Goal: Obtain resource: Obtain resource

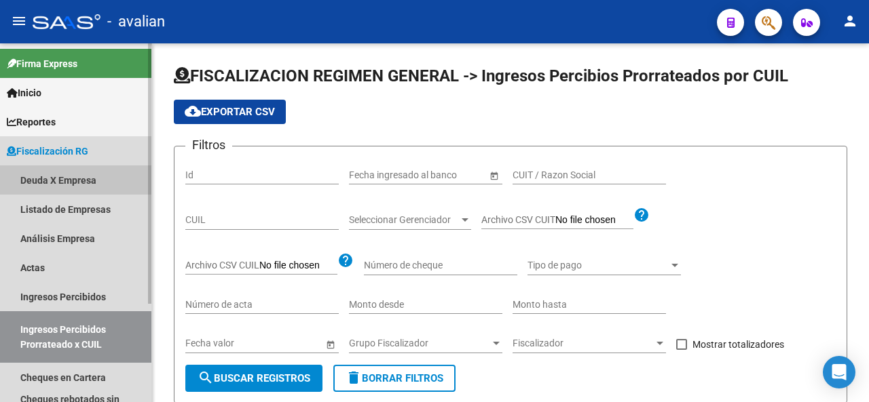
click at [65, 179] on link "Deuda X Empresa" at bounding box center [75, 180] width 151 height 29
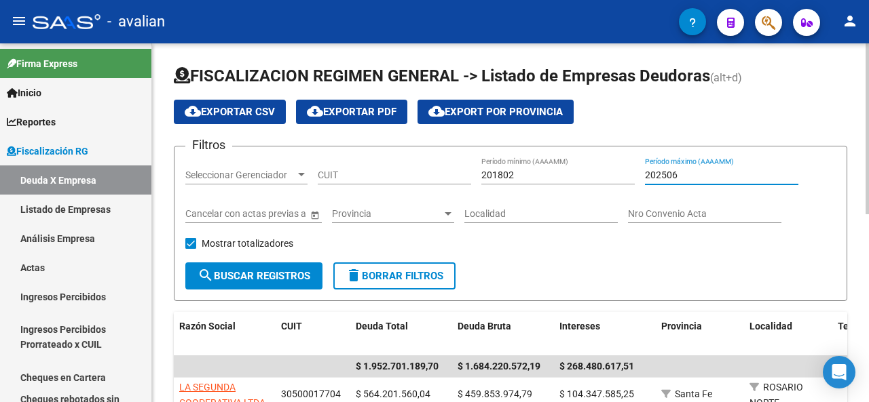
drag, startPoint x: 688, startPoint y: 177, endPoint x: 672, endPoint y: 178, distance: 16.3
click at [672, 178] on input "202506" at bounding box center [721, 176] width 153 height 12
drag, startPoint x: 691, startPoint y: 172, endPoint x: 588, endPoint y: 185, distance: 104.0
click at [588, 185] on div "Filtros Seleccionar Gerenciador Seleccionar Gerenciador CUIT 201802 Período mín…" at bounding box center [510, 209] width 650 height 105
type input "202507"
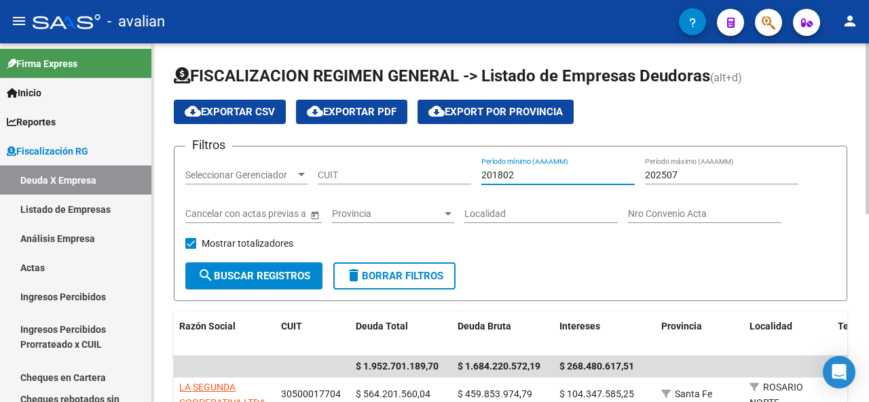
drag, startPoint x: 541, startPoint y: 174, endPoint x: 419, endPoint y: 184, distance: 121.9
click at [422, 185] on div "Filtros Seleccionar Gerenciador Seleccionar Gerenciador CUIT 201802 Período mín…" at bounding box center [510, 209] width 650 height 105
paste input "2507"
click at [288, 270] on span "search Buscar Registros" at bounding box center [253, 276] width 113 height 12
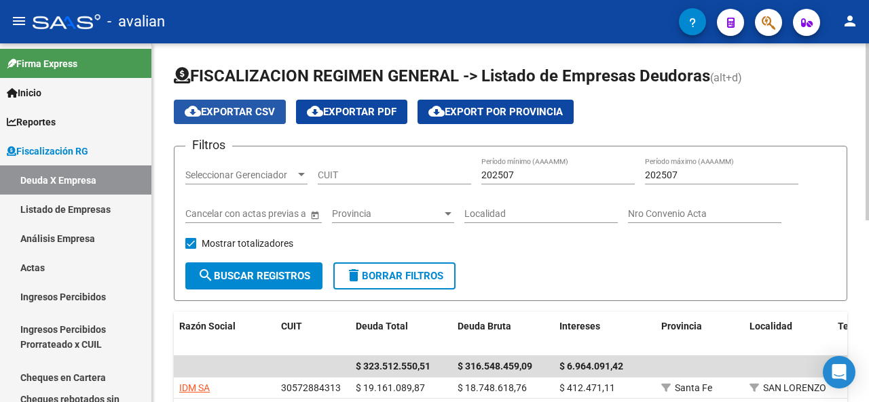
click at [248, 113] on span "cloud_download Exportar CSV" at bounding box center [230, 112] width 90 height 12
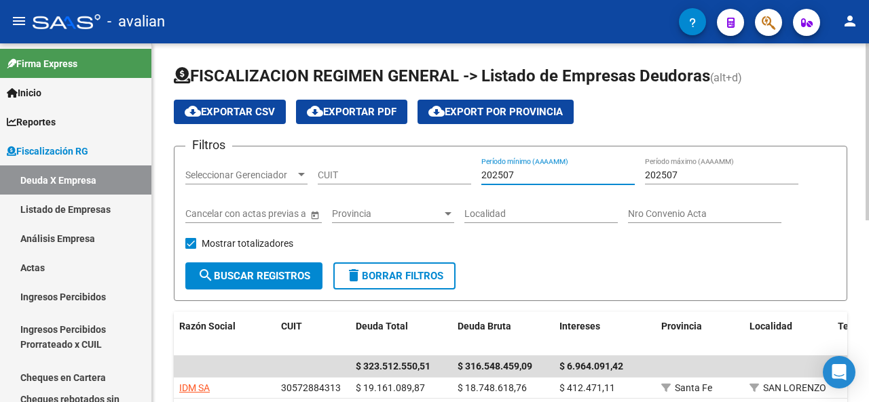
click at [508, 174] on input "202507" at bounding box center [557, 176] width 153 height 12
type input "202501"
click at [278, 272] on span "search Buscar Registros" at bounding box center [253, 276] width 113 height 12
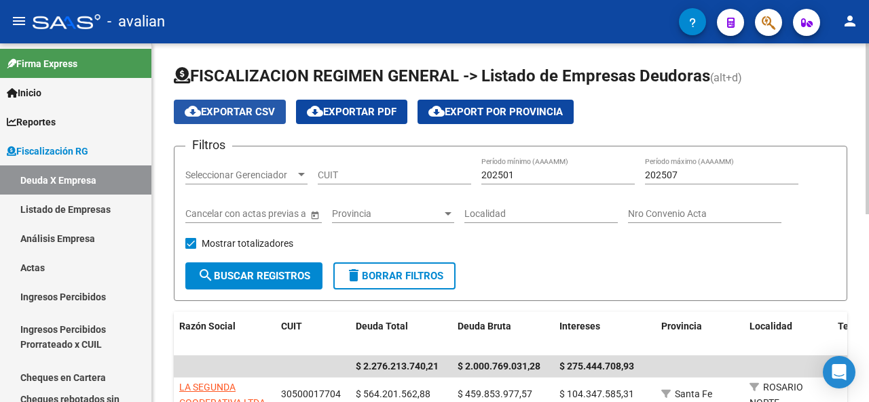
click at [214, 116] on span "cloud_download Exportar CSV" at bounding box center [230, 112] width 90 height 12
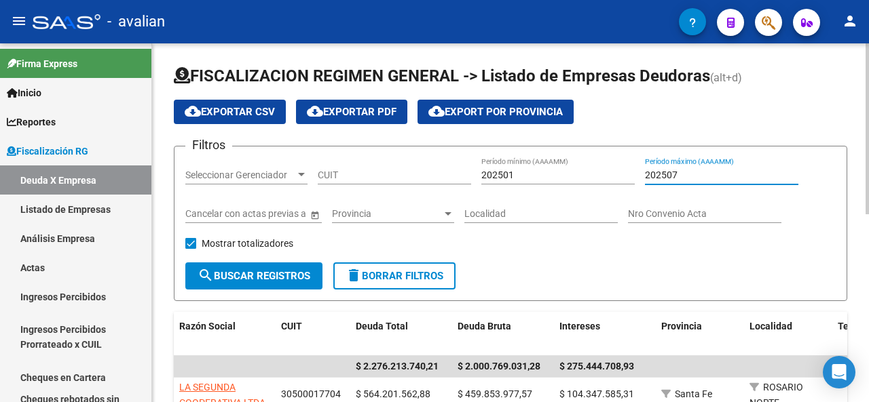
click at [673, 172] on input "202507" at bounding box center [721, 176] width 153 height 12
type input "202501"
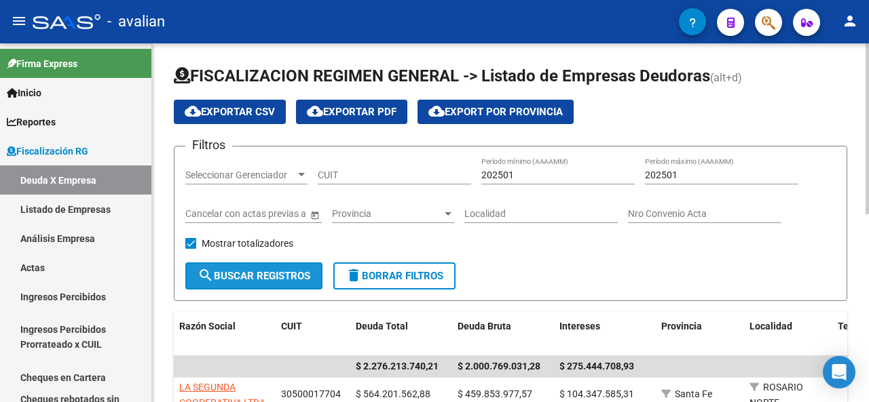
click at [304, 275] on span "search Buscar Registros" at bounding box center [253, 276] width 113 height 12
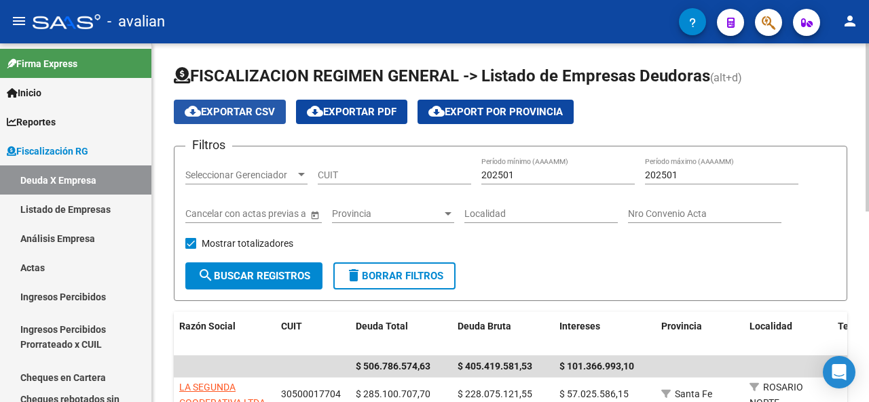
click at [259, 109] on span "cloud_download Exportar CSV" at bounding box center [230, 112] width 90 height 12
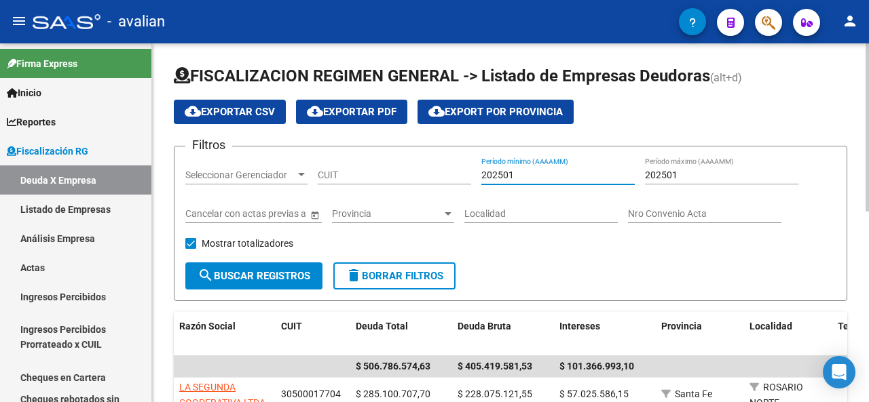
click at [508, 177] on input "202501" at bounding box center [557, 176] width 153 height 12
type input "202502"
click at [671, 169] on div "202501 Período máximo (AAAAMM)" at bounding box center [721, 170] width 153 height 27
click at [673, 172] on input "202501" at bounding box center [721, 176] width 153 height 12
type input "202502"
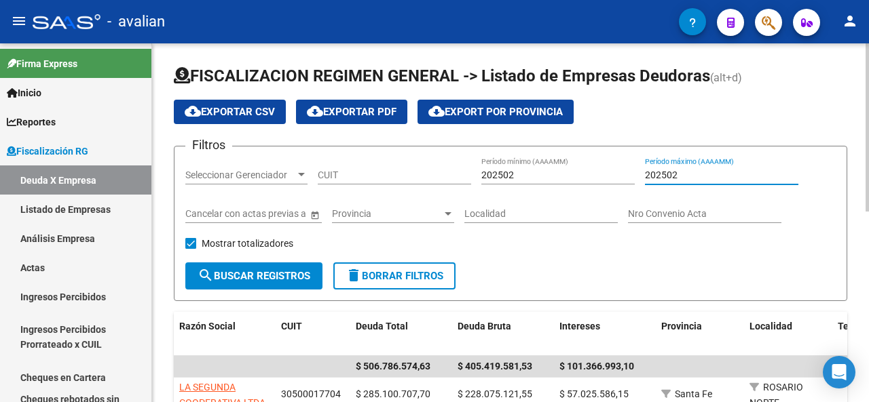
click at [275, 278] on span "search Buscar Registros" at bounding box center [253, 276] width 113 height 12
click at [258, 112] on span "cloud_download Exportar CSV" at bounding box center [230, 112] width 90 height 12
click at [508, 174] on input "202502" at bounding box center [557, 176] width 153 height 12
type input "202503"
click at [670, 172] on input "202502" at bounding box center [721, 176] width 153 height 12
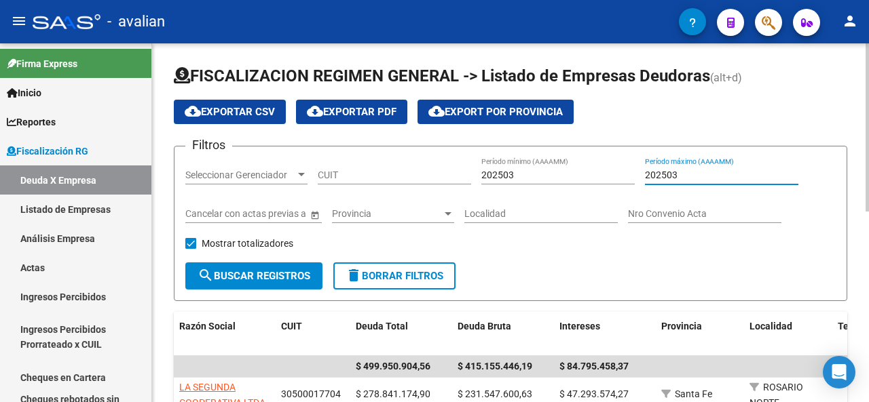
type input "202503"
click at [307, 264] on button "search Buscar Registros" at bounding box center [253, 276] width 137 height 27
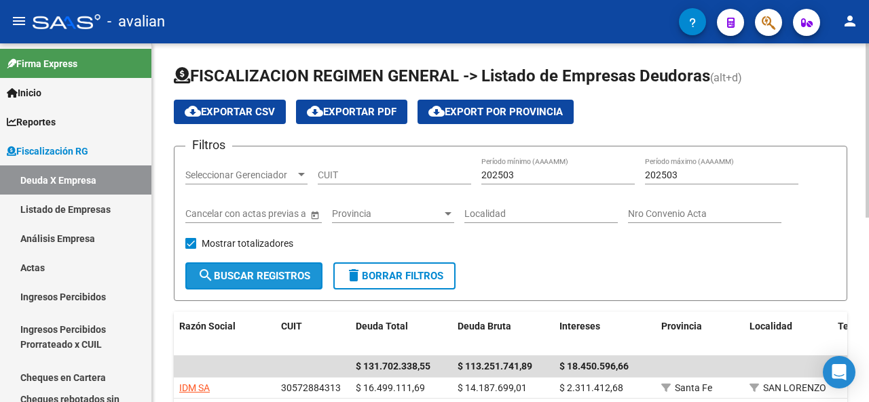
click at [296, 271] on span "search Buscar Registros" at bounding box center [253, 276] width 113 height 12
click at [845, 100] on div "FISCALIZACION REGIMEN GENERAL -> Listado de Empresas Deudoras (alt+d) cloud_dow…" at bounding box center [510, 408] width 717 height 731
click at [275, 268] on button "search Buscar Registros" at bounding box center [253, 276] width 137 height 27
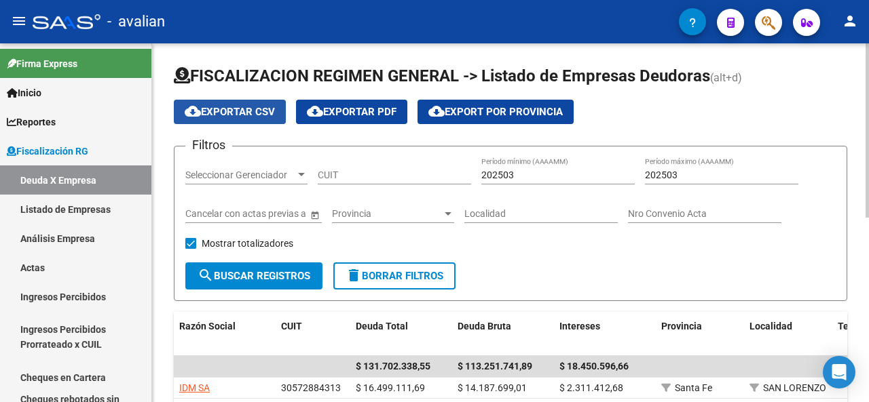
click at [248, 112] on span "cloud_download Exportar CSV" at bounding box center [230, 112] width 90 height 12
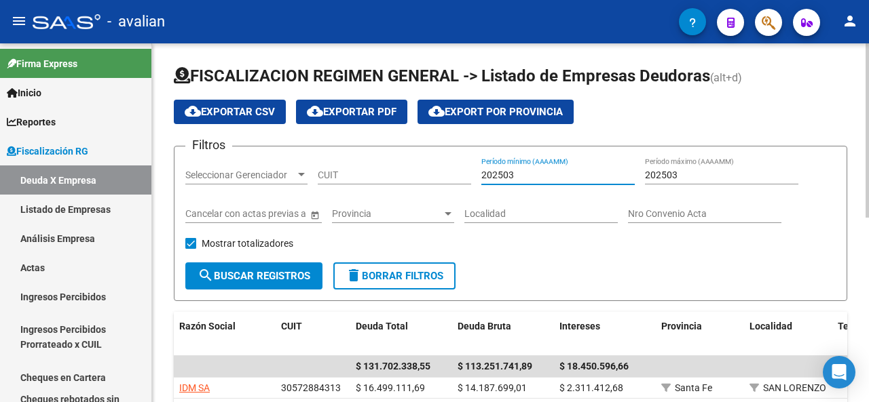
drag, startPoint x: 514, startPoint y: 174, endPoint x: 505, endPoint y: 175, distance: 9.5
click at [505, 175] on input "202503" at bounding box center [557, 176] width 153 height 12
type input "202504"
click at [672, 177] on input "202503" at bounding box center [721, 176] width 153 height 12
type input "202504"
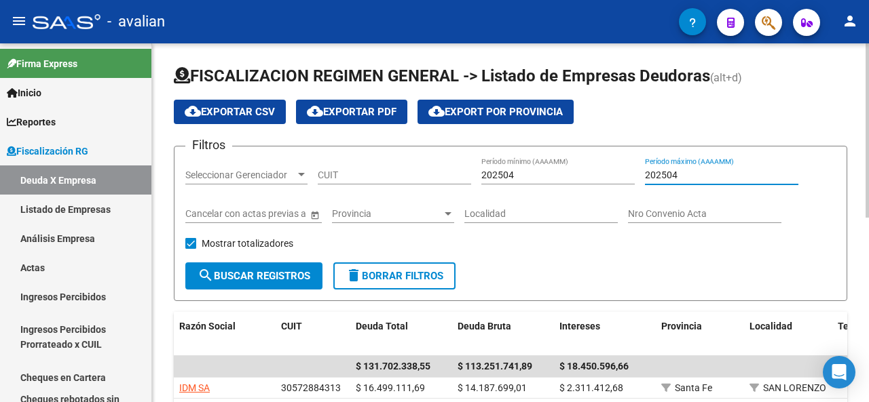
click at [286, 280] on span "search Buscar Registros" at bounding box center [253, 276] width 113 height 12
click at [226, 104] on button "cloud_download Exportar CSV" at bounding box center [230, 112] width 112 height 24
drag, startPoint x: 522, startPoint y: 171, endPoint x: 506, endPoint y: 167, distance: 16.8
click at [506, 167] on div "202504 Período mínimo (AAAAMM)" at bounding box center [557, 170] width 153 height 27
type input "202505"
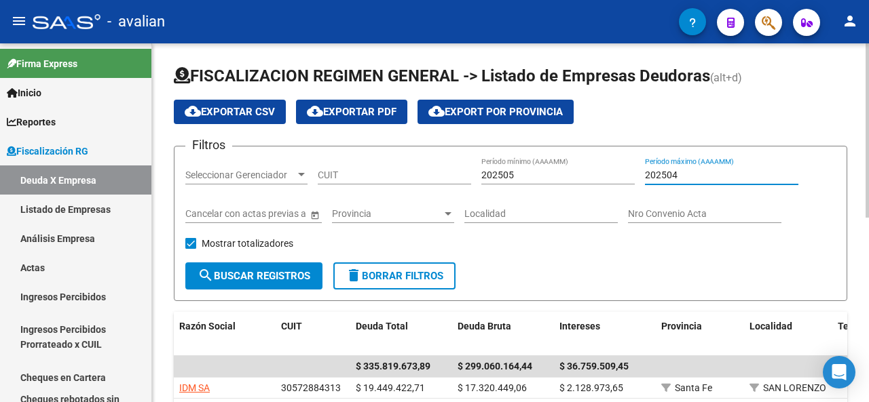
click at [672, 172] on input "202504" at bounding box center [721, 176] width 153 height 12
type input "202505"
click at [290, 265] on button "search Buscar Registros" at bounding box center [253, 276] width 137 height 27
click at [255, 126] on app-list-header "FISCALIZACION REGIMEN GENERAL -> Listado de Empresas Deudoras (alt+d) cloud_dow…" at bounding box center [510, 183] width 673 height 236
click at [256, 121] on button "cloud_download Exportar CSV" at bounding box center [230, 112] width 112 height 24
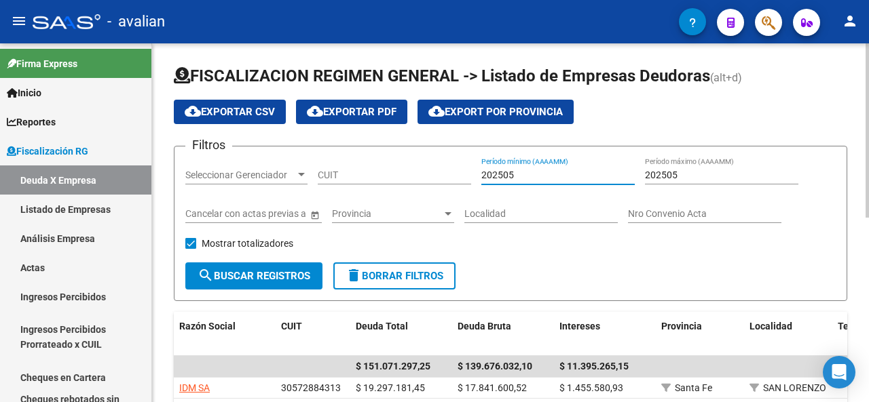
drag, startPoint x: 523, startPoint y: 172, endPoint x: 509, endPoint y: 174, distance: 14.3
click at [509, 174] on input "202505" at bounding box center [557, 176] width 153 height 12
type input "202506"
drag, startPoint x: 680, startPoint y: 176, endPoint x: 671, endPoint y: 176, distance: 8.8
click at [671, 176] on input "202505" at bounding box center [721, 176] width 153 height 12
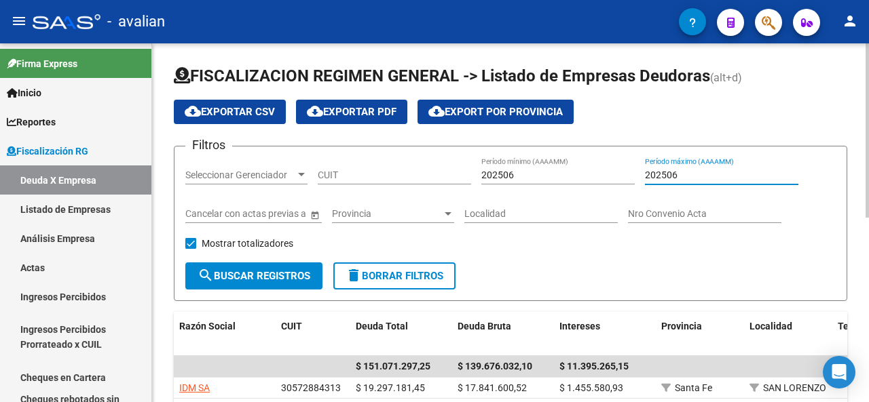
type input "202506"
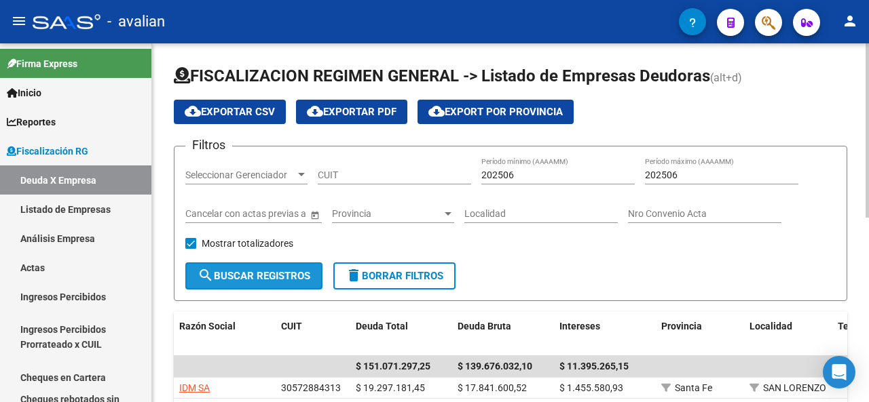
click at [258, 288] on button "search Buscar Registros" at bounding box center [253, 276] width 137 height 27
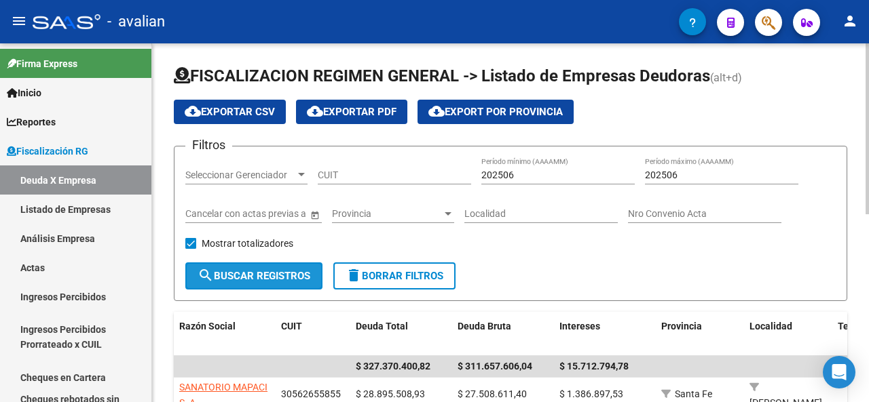
click at [274, 279] on span "search Buscar Registros" at bounding box center [253, 276] width 113 height 12
click at [255, 100] on button "cloud_download Exportar CSV" at bounding box center [230, 112] width 112 height 24
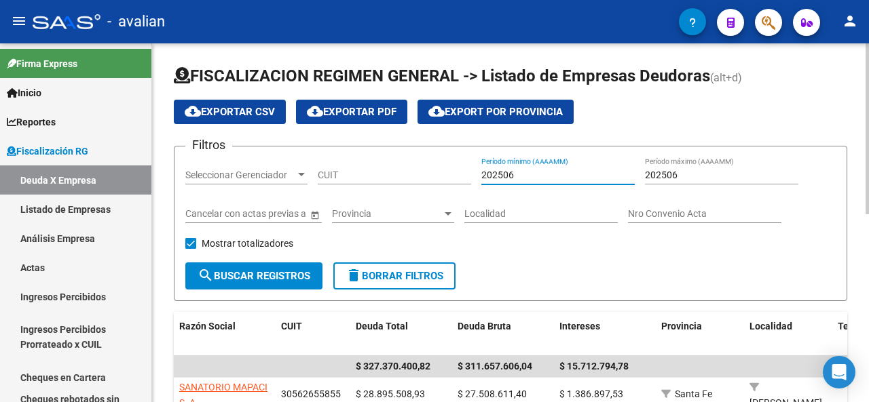
drag, startPoint x: 517, startPoint y: 170, endPoint x: 508, endPoint y: 172, distance: 9.9
click at [508, 172] on input "202506" at bounding box center [557, 176] width 153 height 12
type input "202507"
click at [672, 174] on input "202506" at bounding box center [721, 176] width 153 height 12
type input "202507"
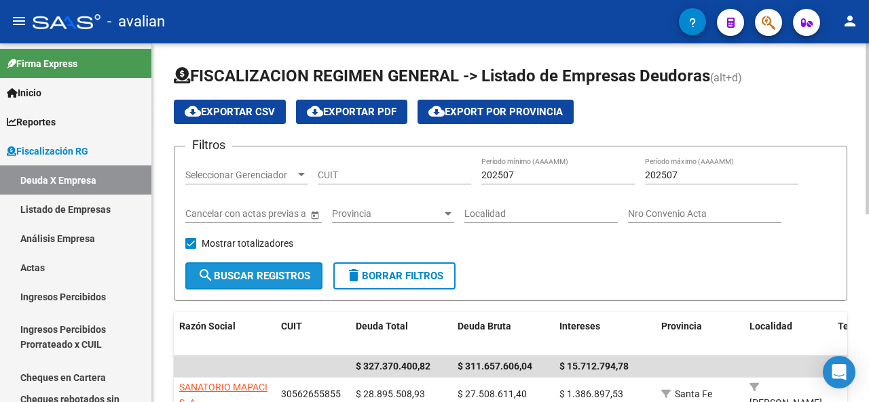
click at [254, 267] on button "search Buscar Registros" at bounding box center [253, 276] width 137 height 27
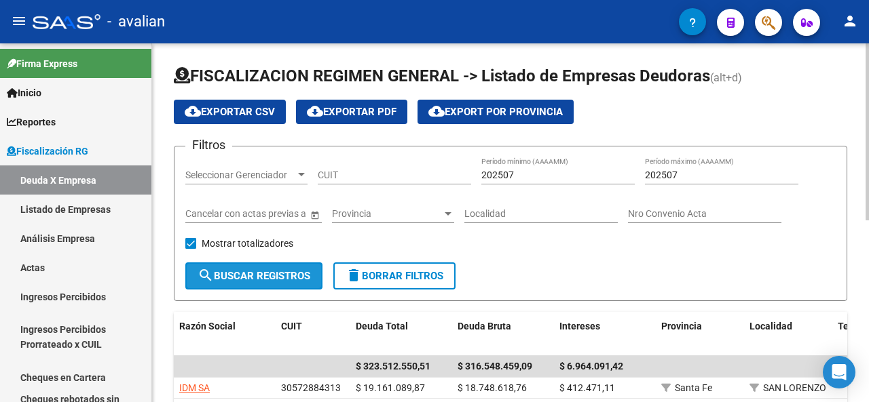
click at [254, 267] on button "search Buscar Registros" at bounding box center [253, 276] width 137 height 27
click at [231, 111] on span "cloud_download Exportar CSV" at bounding box center [230, 112] width 90 height 12
